Goal: Information Seeking & Learning: Learn about a topic

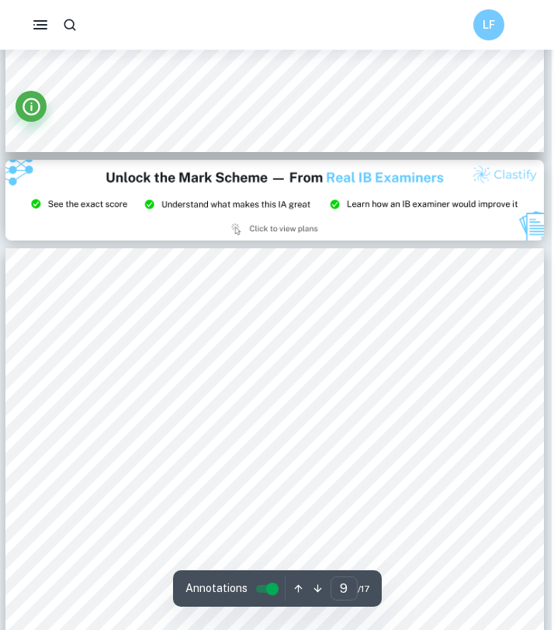
scroll to position [5766, 2]
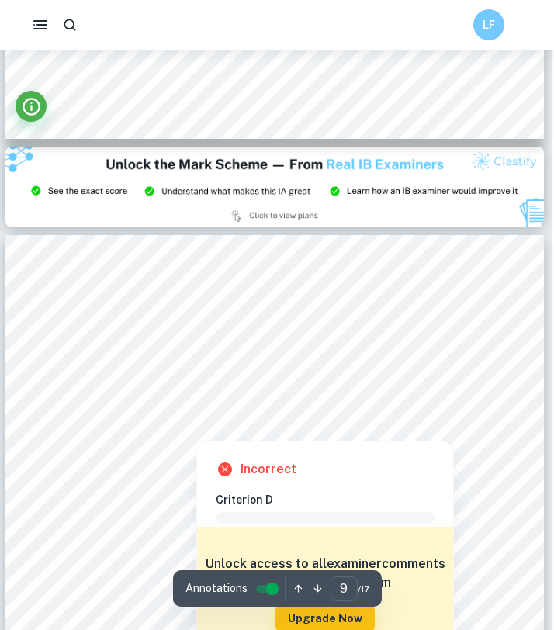
click at [214, 418] on div at bounding box center [262, 417] width 390 height 16
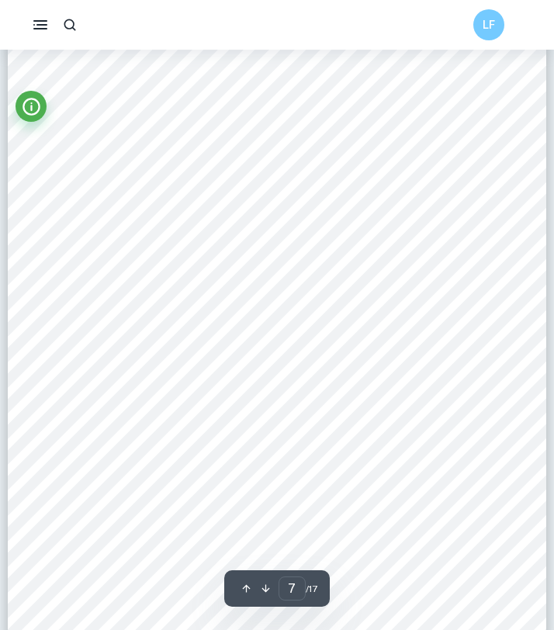
scroll to position [4526, 0]
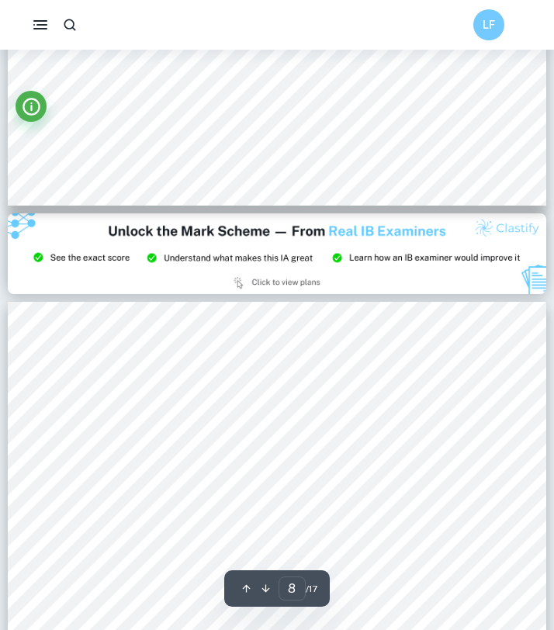
type input "9"
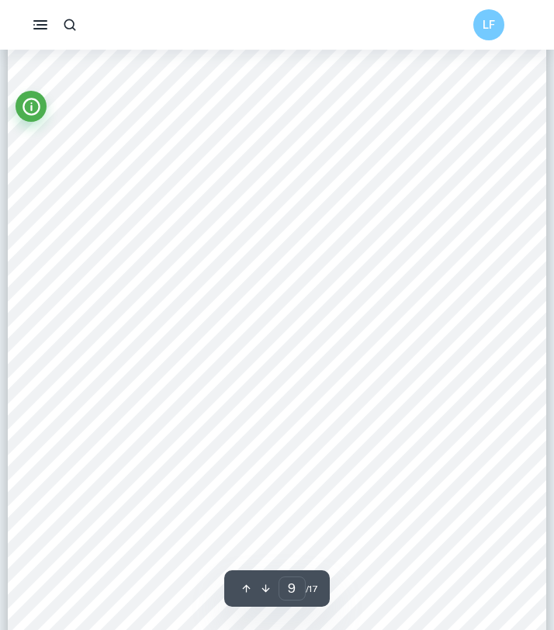
scroll to position [6008, 0]
